Goal: Information Seeking & Learning: Learn about a topic

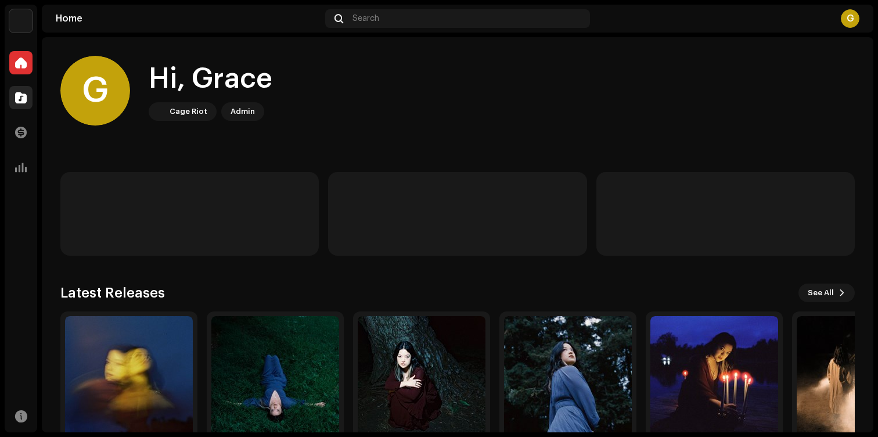
click at [12, 99] on div at bounding box center [20, 97] width 23 height 23
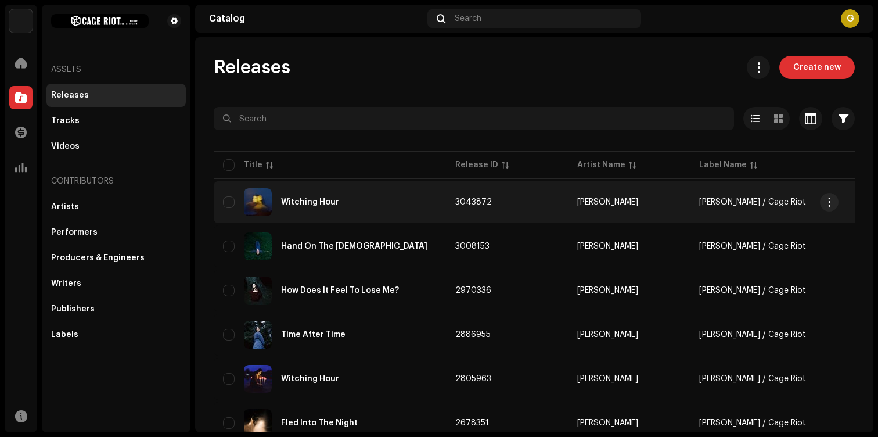
click at [322, 193] on div "Witching Hour" at bounding box center [330, 202] width 214 height 28
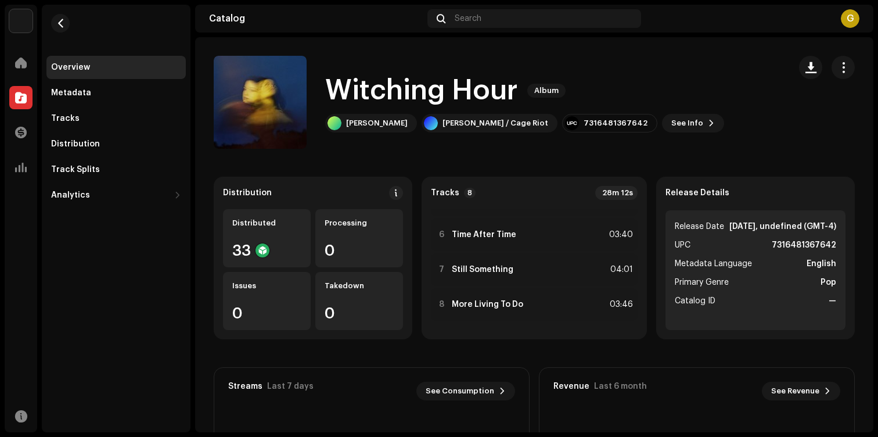
scroll to position [186, 0]
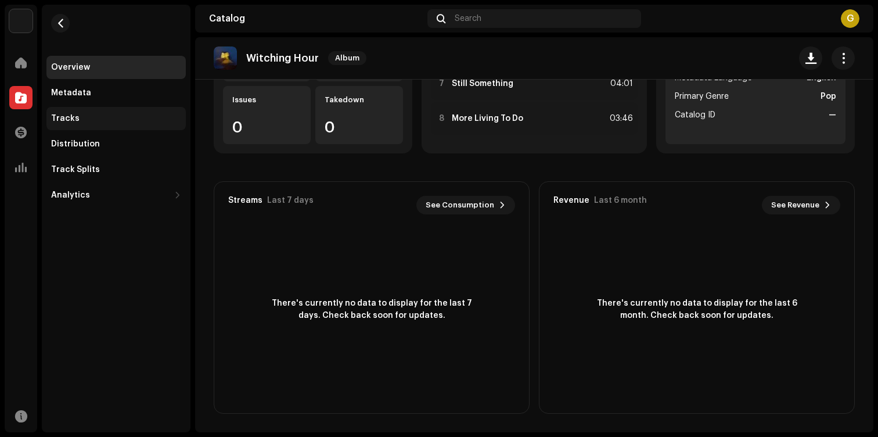
click at [121, 114] on div "Tracks" at bounding box center [116, 118] width 130 height 9
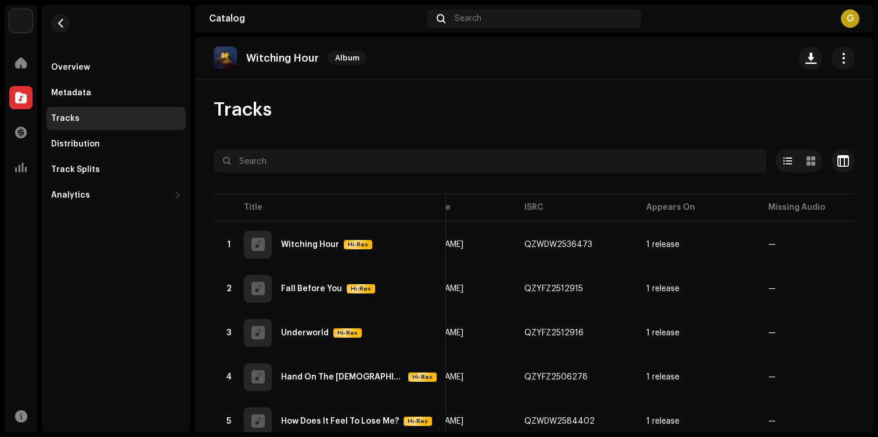
click at [269, 60] on p "Witching Hour" at bounding box center [282, 58] width 73 height 12
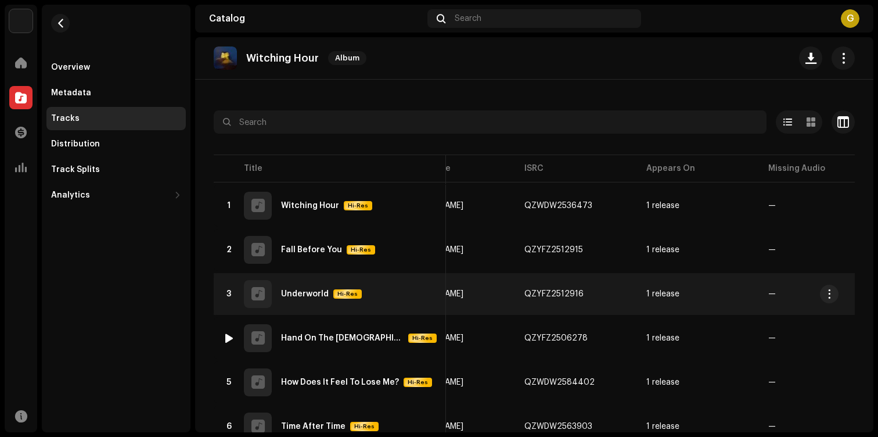
scroll to position [44, 0]
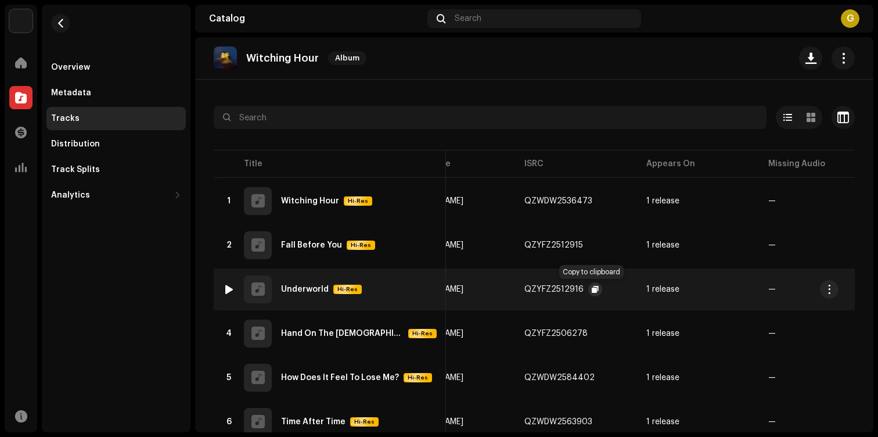
click at [482, 289] on span "button" at bounding box center [595, 289] width 7 height 9
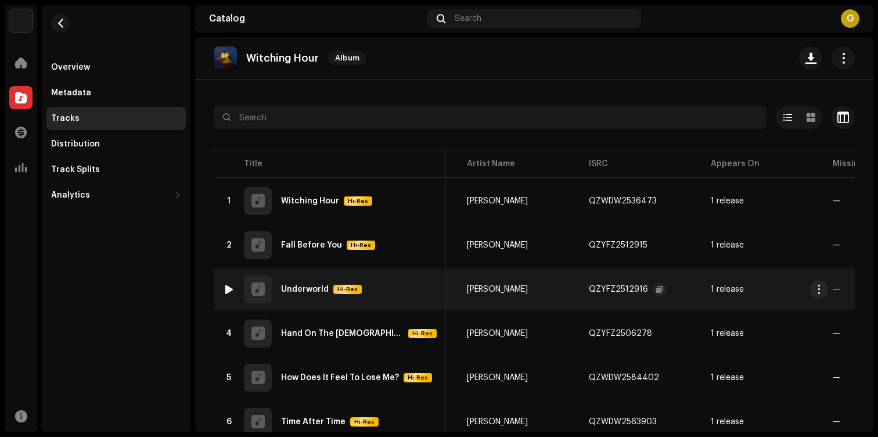
scroll to position [0, 192]
